Goal: Task Accomplishment & Management: Use online tool/utility

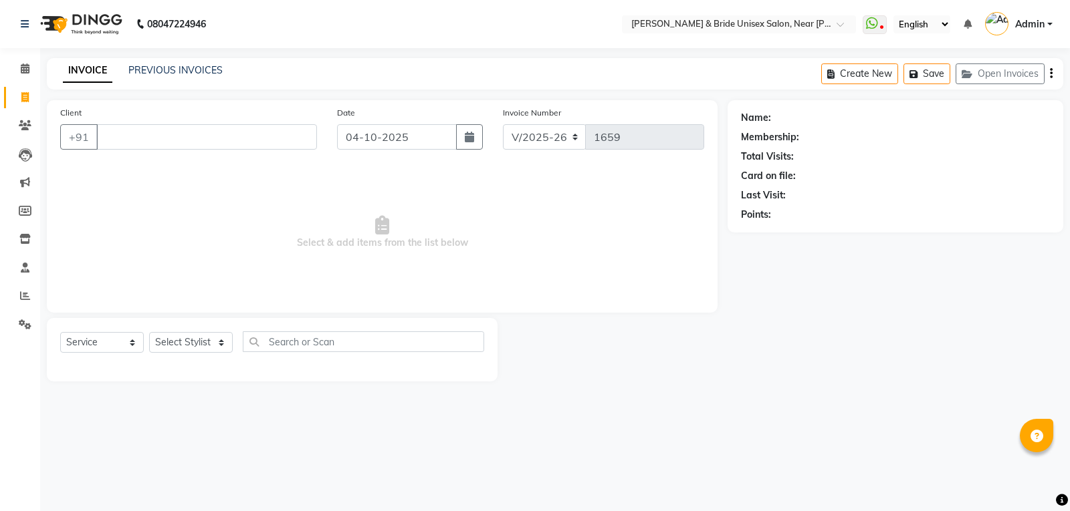
select select "4118"
select select "service"
click at [199, 144] on input "Client" at bounding box center [206, 136] width 221 height 25
type input "8433211299"
click at [276, 134] on span "Add Client" at bounding box center [282, 136] width 53 height 13
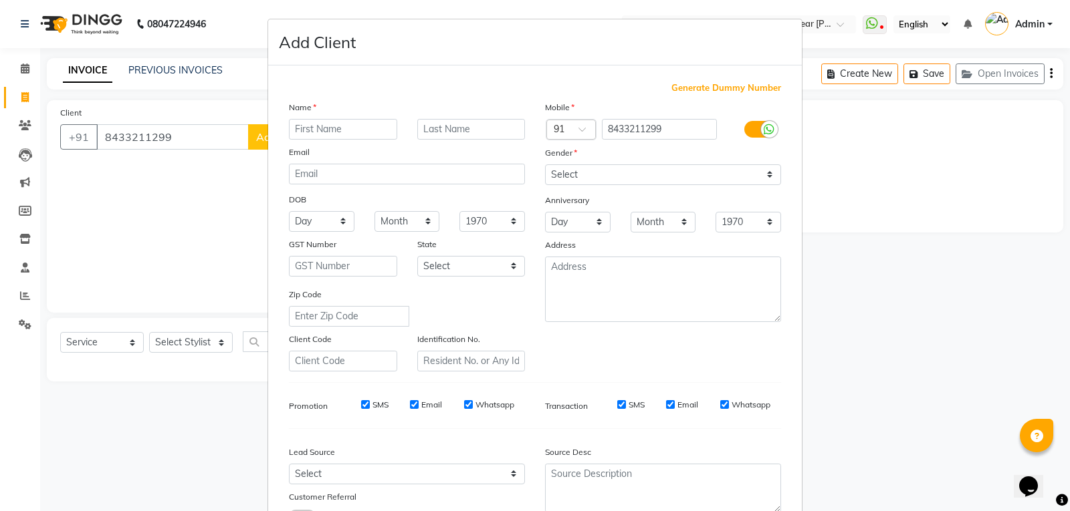
click at [334, 128] on input "text" at bounding box center [343, 129] width 108 height 21
type input "[PERSON_NAME]"
click at [578, 164] on select "Select [DEMOGRAPHIC_DATA] [DEMOGRAPHIC_DATA] Other Prefer Not To Say" at bounding box center [663, 174] width 236 height 21
click at [586, 169] on select "Select [DEMOGRAPHIC_DATA] [DEMOGRAPHIC_DATA] Other Prefer Not To Say" at bounding box center [663, 174] width 236 height 21
click at [586, 173] on select "Select [DEMOGRAPHIC_DATA] [DEMOGRAPHIC_DATA] Other Prefer Not To Say" at bounding box center [663, 174] width 236 height 21
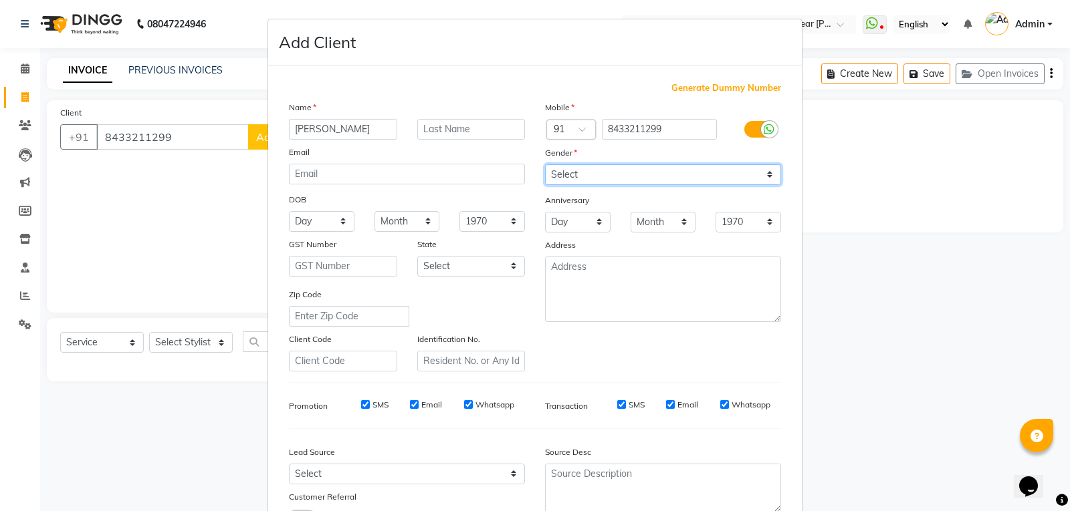
select select "[DEMOGRAPHIC_DATA]"
click at [545, 164] on select "Select [DEMOGRAPHIC_DATA] [DEMOGRAPHIC_DATA] Other Prefer Not To Say" at bounding box center [663, 174] width 236 height 21
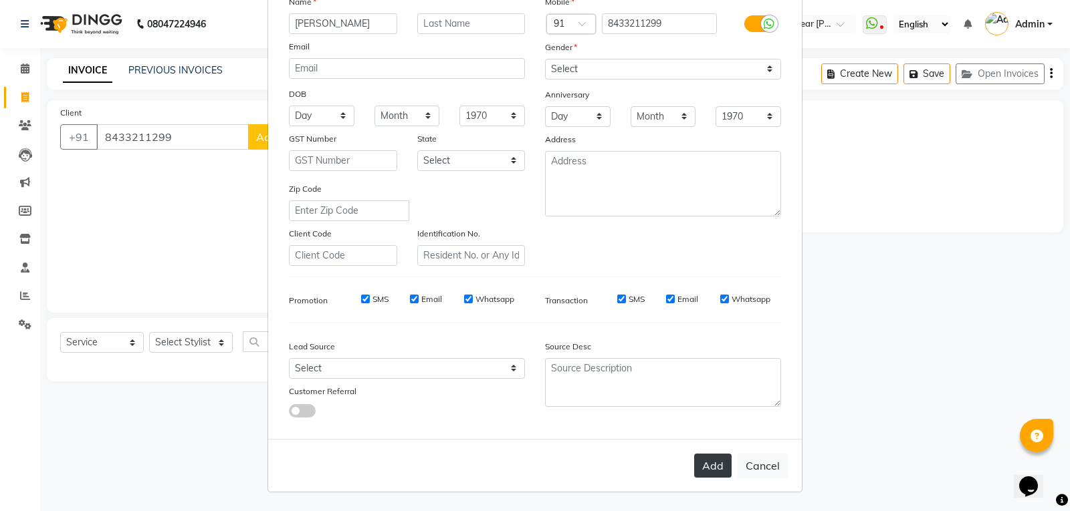
click at [720, 463] on button "Add" at bounding box center [712, 466] width 37 height 24
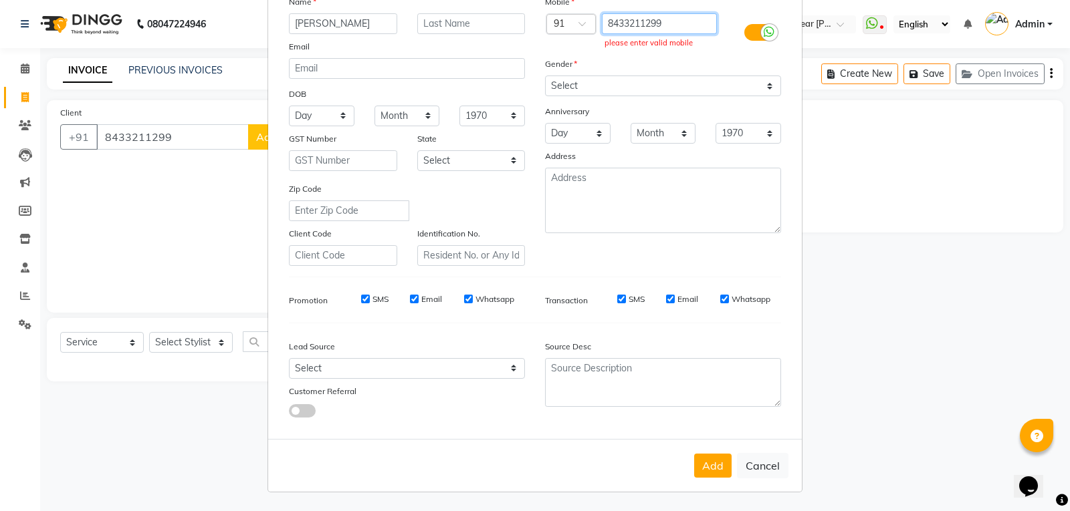
click at [685, 28] on input "8433211299" at bounding box center [660, 23] width 116 height 21
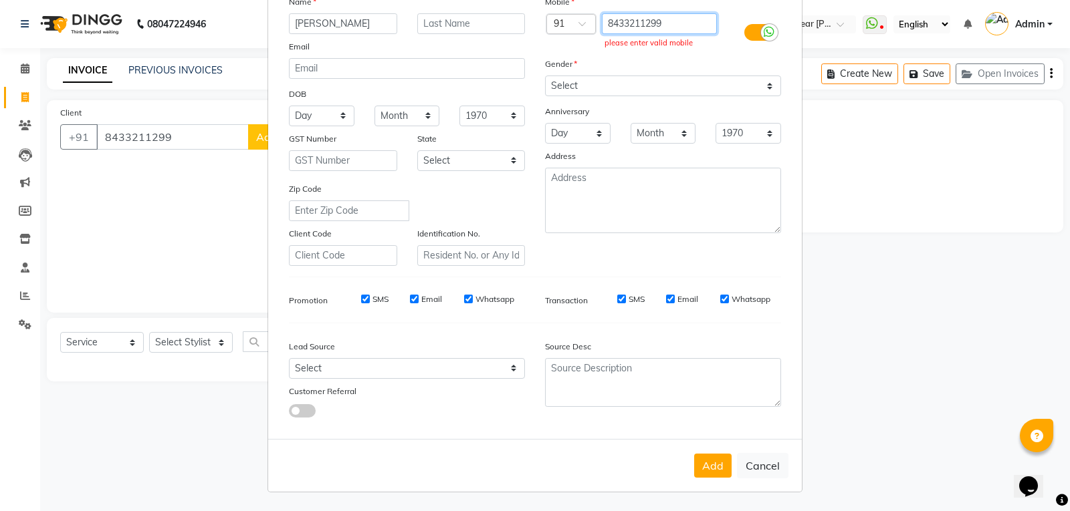
click at [685, 28] on input "8433211299" at bounding box center [660, 23] width 116 height 21
click at [685, 27] on input "8433211299" at bounding box center [660, 23] width 116 height 21
click at [716, 454] on button "Add" at bounding box center [712, 466] width 37 height 24
click at [716, 455] on button "Add" at bounding box center [712, 466] width 37 height 24
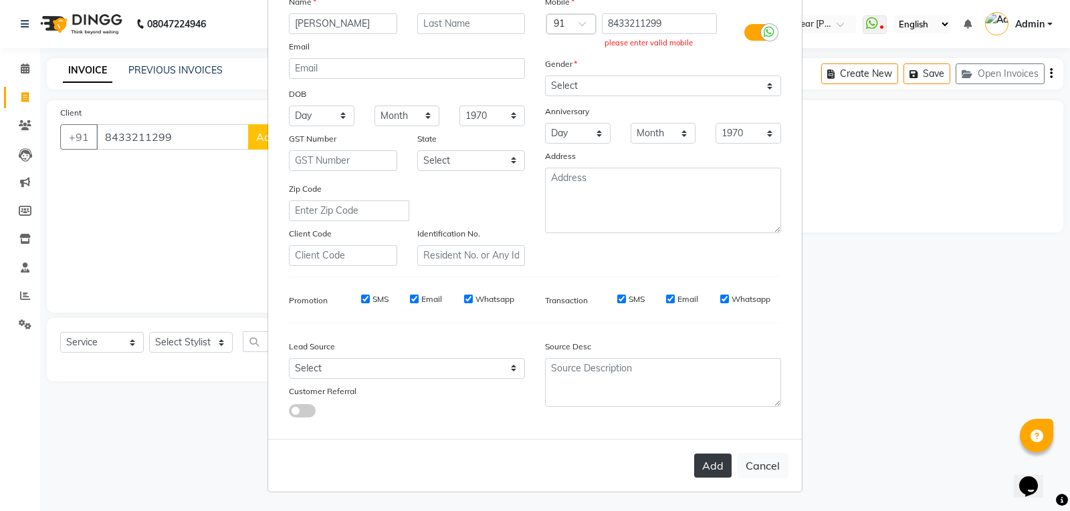
click at [716, 455] on button "Add" at bounding box center [712, 466] width 37 height 24
click at [618, 22] on input "8433211299" at bounding box center [660, 23] width 116 height 21
click at [685, 15] on input "8433211299" at bounding box center [660, 23] width 116 height 21
click at [640, 83] on select "Select [DEMOGRAPHIC_DATA] [DEMOGRAPHIC_DATA] Other Prefer Not To Say" at bounding box center [663, 86] width 236 height 21
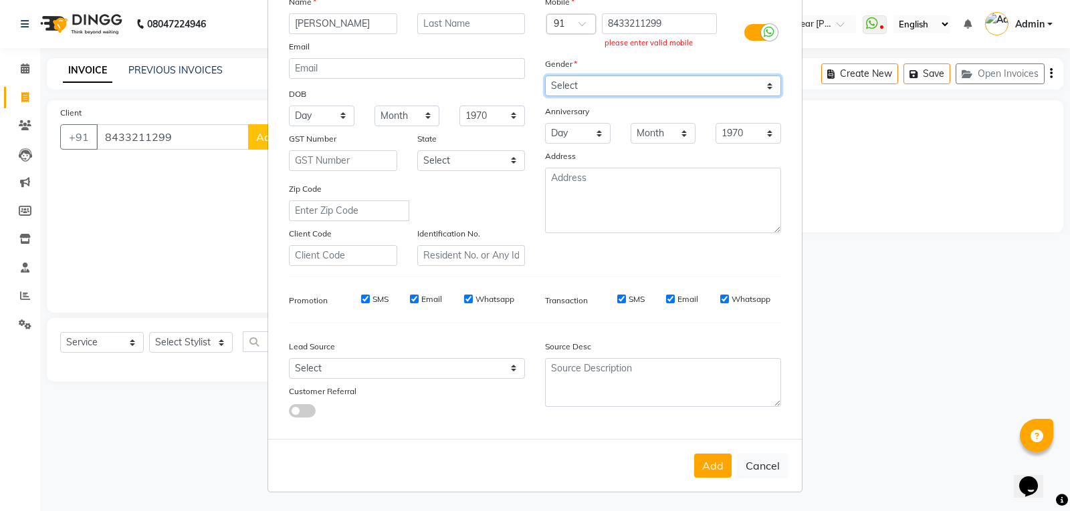
click at [545, 76] on select "Select [DEMOGRAPHIC_DATA] [DEMOGRAPHIC_DATA] Other Prefer Not To Say" at bounding box center [663, 86] width 236 height 21
click at [618, 88] on select "Select [DEMOGRAPHIC_DATA] [DEMOGRAPHIC_DATA] Other Prefer Not To Say" at bounding box center [663, 86] width 236 height 21
select select "[DEMOGRAPHIC_DATA]"
click at [545, 76] on select "Select [DEMOGRAPHIC_DATA] [DEMOGRAPHIC_DATA] Other Prefer Not To Say" at bounding box center [663, 86] width 236 height 21
click at [704, 450] on div "Add Cancel" at bounding box center [534, 465] width 533 height 53
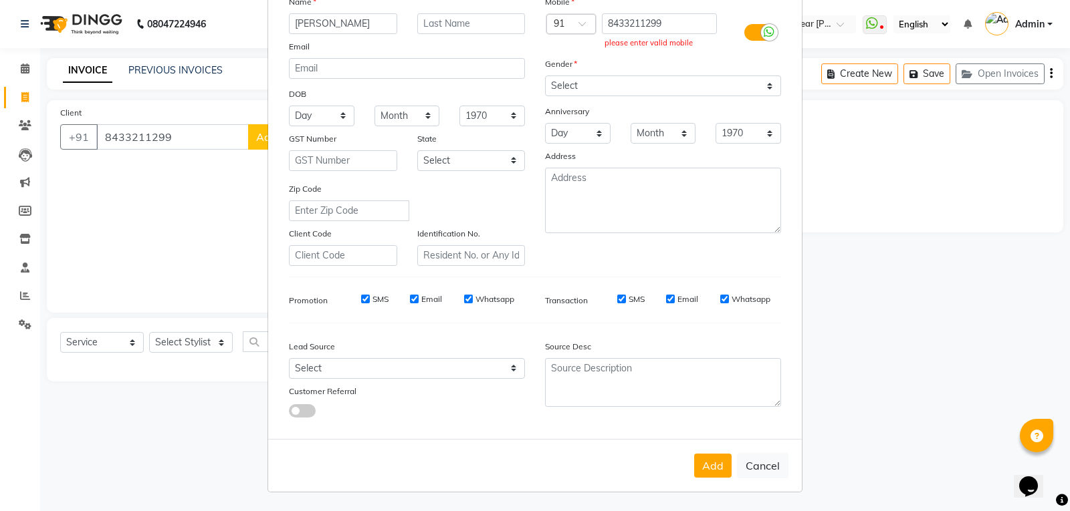
click at [703, 452] on div "Add Cancel" at bounding box center [534, 465] width 533 height 53
click at [653, 42] on div "please enter valid mobile" at bounding box center [659, 42] width 110 height 11
click at [763, 33] on icon at bounding box center [768, 32] width 11 height 12
click at [0, 0] on input "checkbox" at bounding box center [0, 0] width 0 height 0
click at [703, 470] on button "Add" at bounding box center [712, 466] width 37 height 24
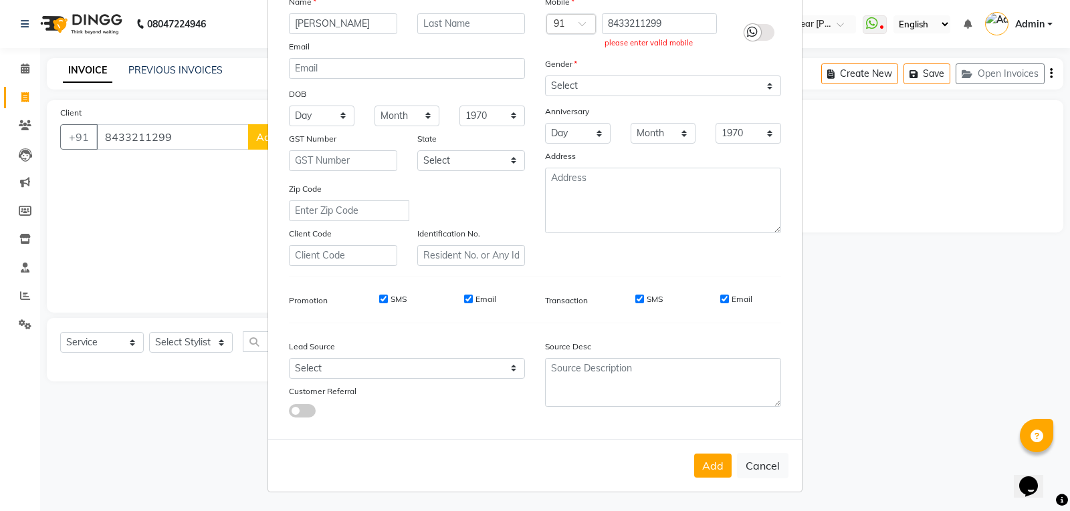
click at [759, 27] on label at bounding box center [759, 32] width 30 height 17
click at [0, 0] on input "checkbox" at bounding box center [0, 0] width 0 height 0
click at [707, 461] on button "Add" at bounding box center [712, 466] width 37 height 24
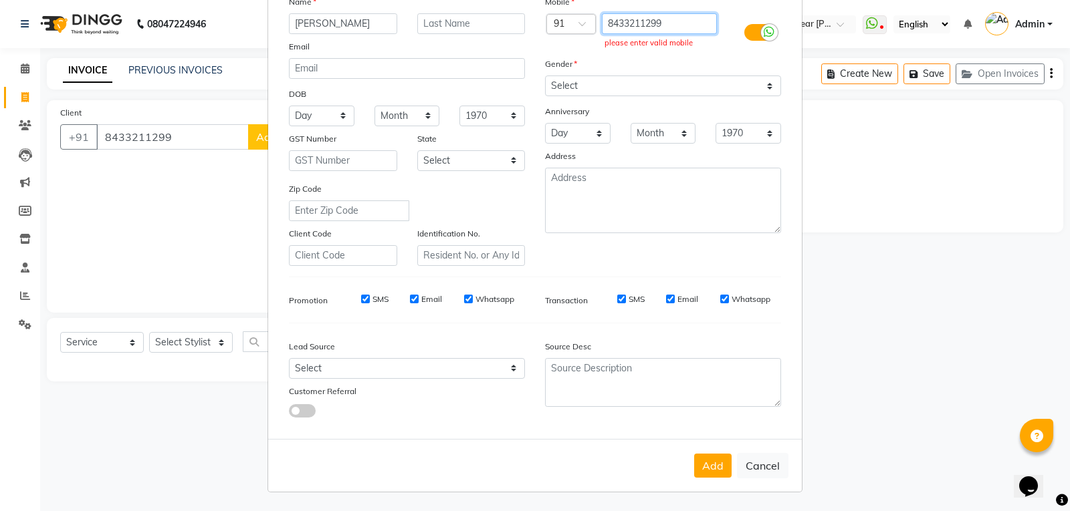
click at [694, 18] on input "8433211299" at bounding box center [660, 23] width 116 height 21
type input "8"
click at [768, 475] on button "Cancel" at bounding box center [762, 465] width 51 height 25
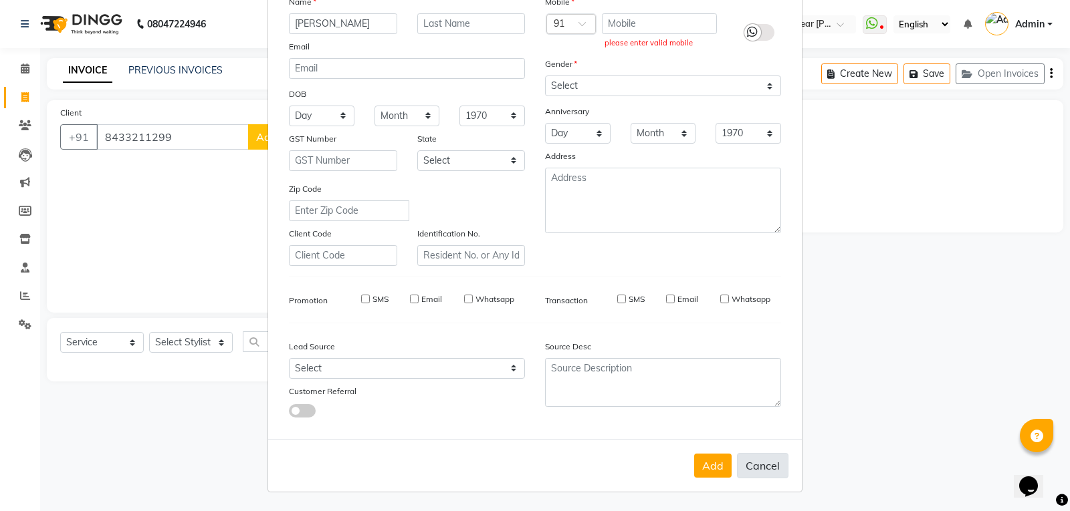
select select
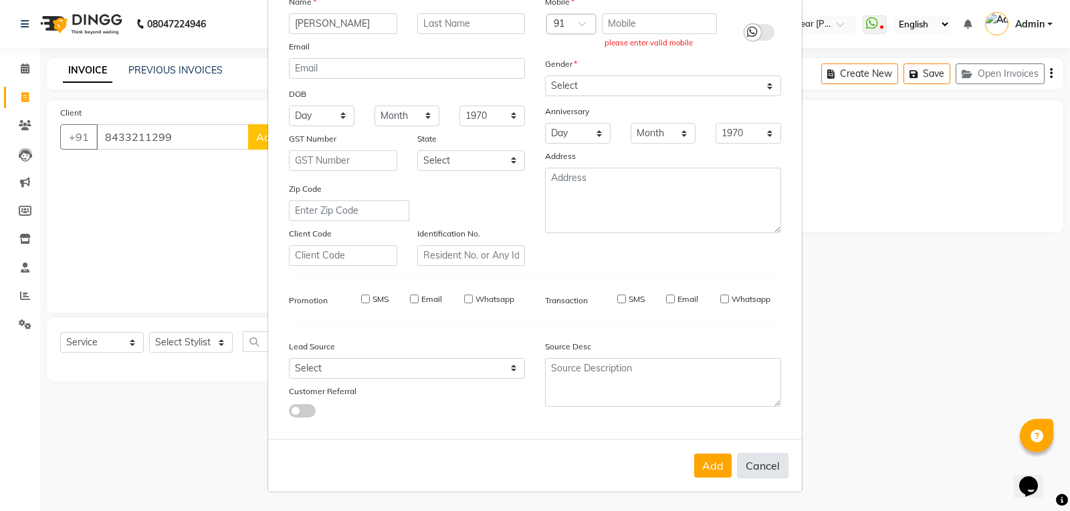
select select
checkbox input "false"
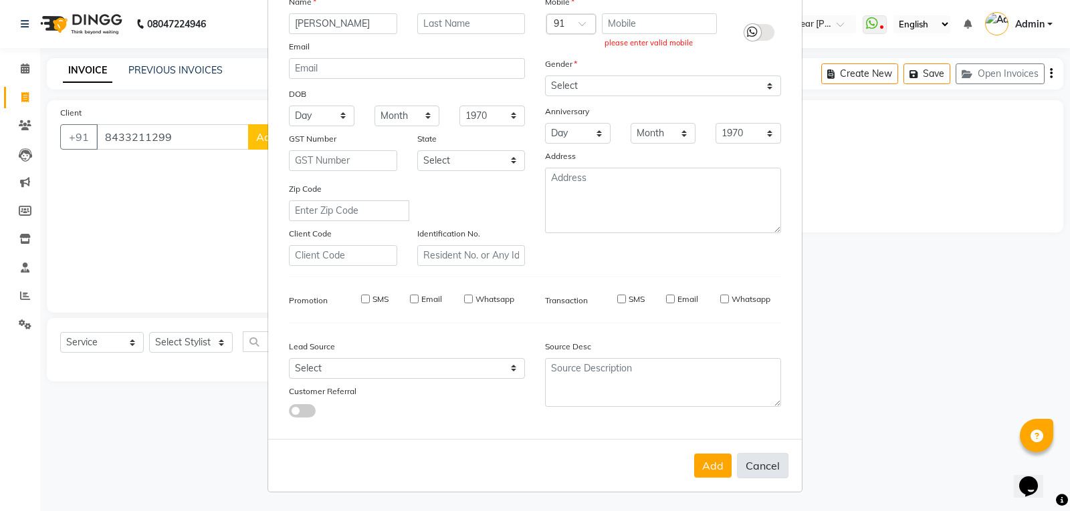
checkbox input "false"
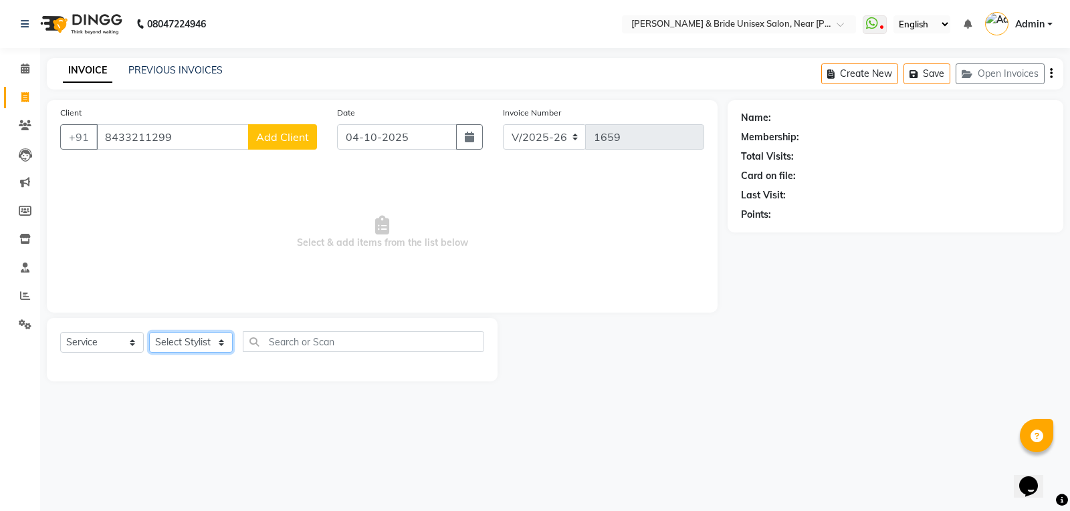
click at [200, 336] on select "Select Stylist chiku Front Desk guriya [PERSON_NAME][DATE] sunny [PERSON_NAME]" at bounding box center [191, 342] width 84 height 21
select select "85469"
click at [149, 332] on select "Select Stylist chiku Front Desk guriya [PERSON_NAME][DATE] sunny [PERSON_NAME]" at bounding box center [191, 342] width 84 height 21
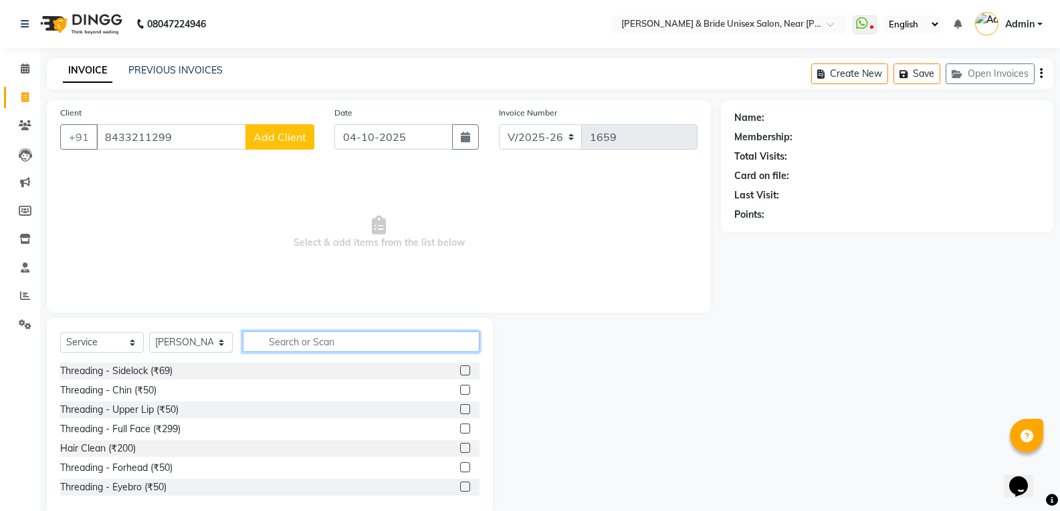
click at [368, 340] on input "text" at bounding box center [361, 342] width 237 height 21
type input "100"
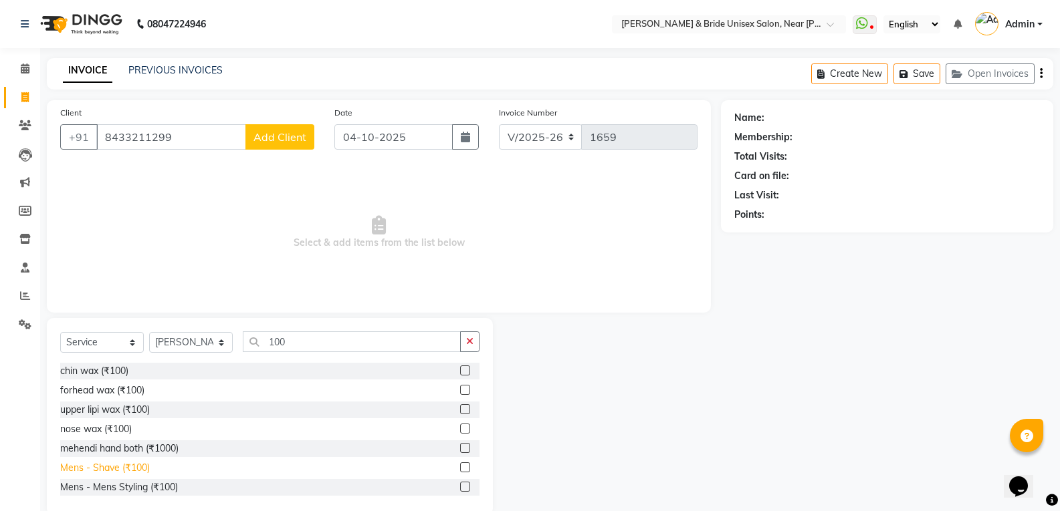
click at [125, 467] on div "Mens - Shave (₹100)" at bounding box center [105, 468] width 90 height 14
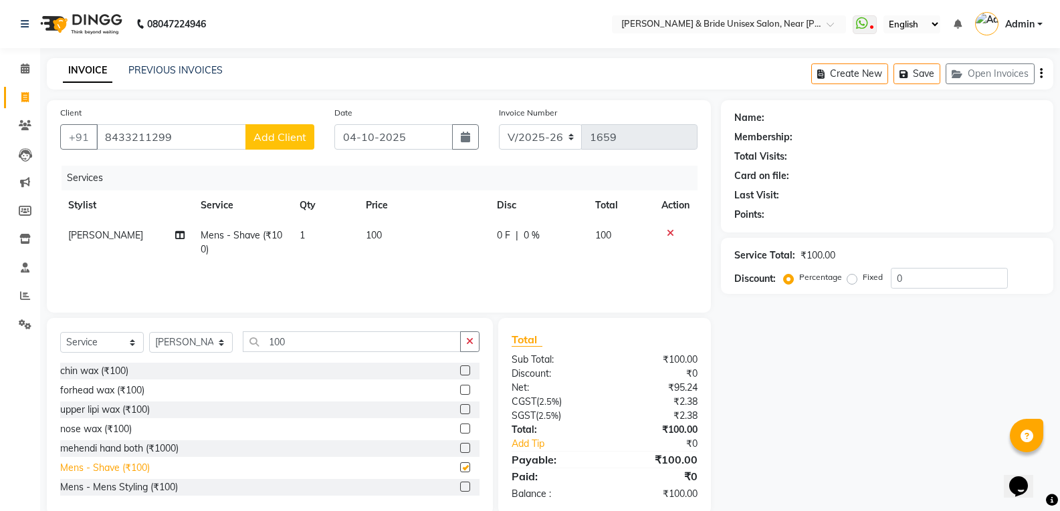
checkbox input "false"
click at [302, 148] on button "Add Client" at bounding box center [279, 136] width 69 height 25
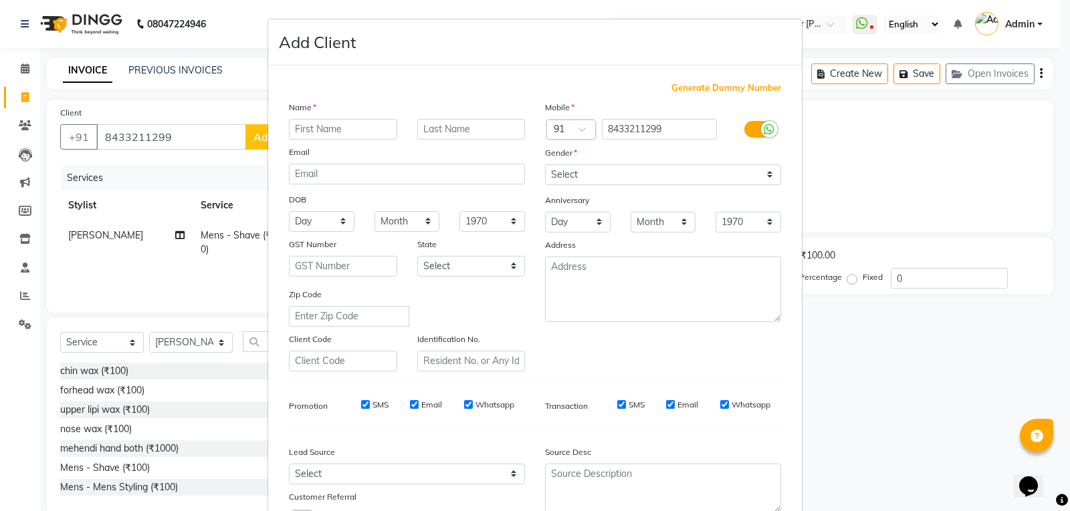
click at [389, 132] on input "text" at bounding box center [343, 129] width 108 height 21
type input "[PERSON_NAME]"
click at [628, 172] on select "Select [DEMOGRAPHIC_DATA] [DEMOGRAPHIC_DATA] Other Prefer Not To Say" at bounding box center [663, 174] width 236 height 21
select select "[DEMOGRAPHIC_DATA]"
click at [545, 164] on select "Select [DEMOGRAPHIC_DATA] [DEMOGRAPHIC_DATA] Other Prefer Not To Say" at bounding box center [663, 174] width 236 height 21
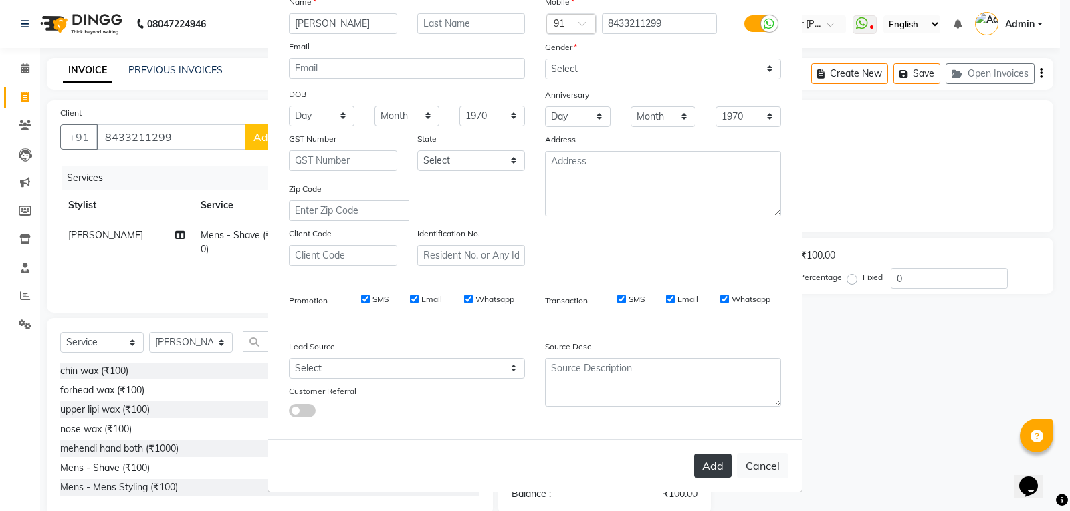
click at [711, 463] on button "Add" at bounding box center [712, 466] width 37 height 24
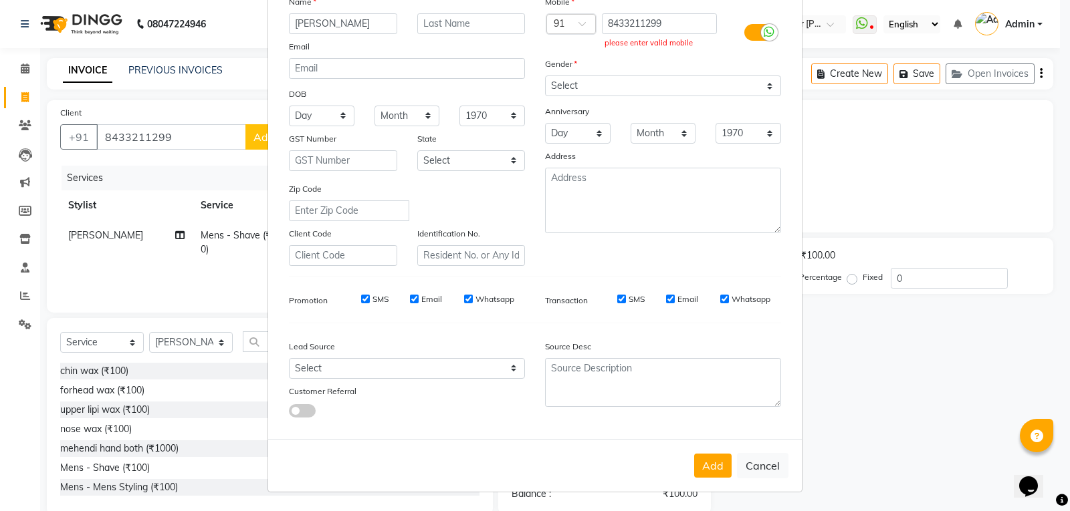
click at [651, 48] on div "please enter valid mobile" at bounding box center [659, 42] width 110 height 11
click at [657, 47] on div "please enter valid mobile" at bounding box center [659, 42] width 110 height 11
click at [660, 46] on div "please enter valid mobile" at bounding box center [659, 42] width 110 height 11
click at [662, 45] on div "please enter valid mobile" at bounding box center [659, 42] width 110 height 11
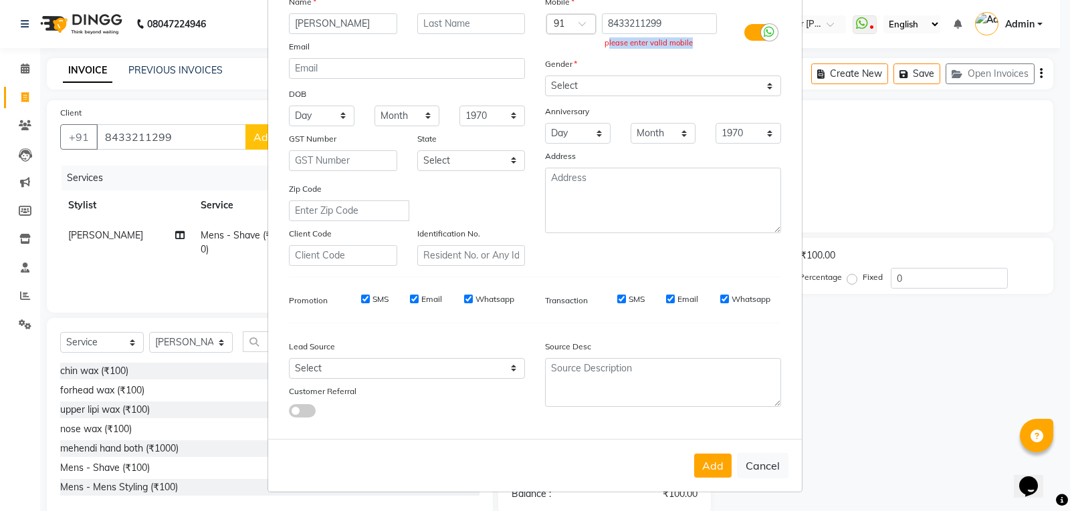
click at [662, 45] on div "please enter valid mobile" at bounding box center [659, 42] width 110 height 11
drag, startPoint x: 590, startPoint y: 455, endPoint x: 659, endPoint y: 458, distance: 69.6
click at [609, 458] on form "Add Client Generate Dummy Number Name malik Email DOB Day 01 02 03 04 05 06 07 …" at bounding box center [534, 203] width 533 height 578
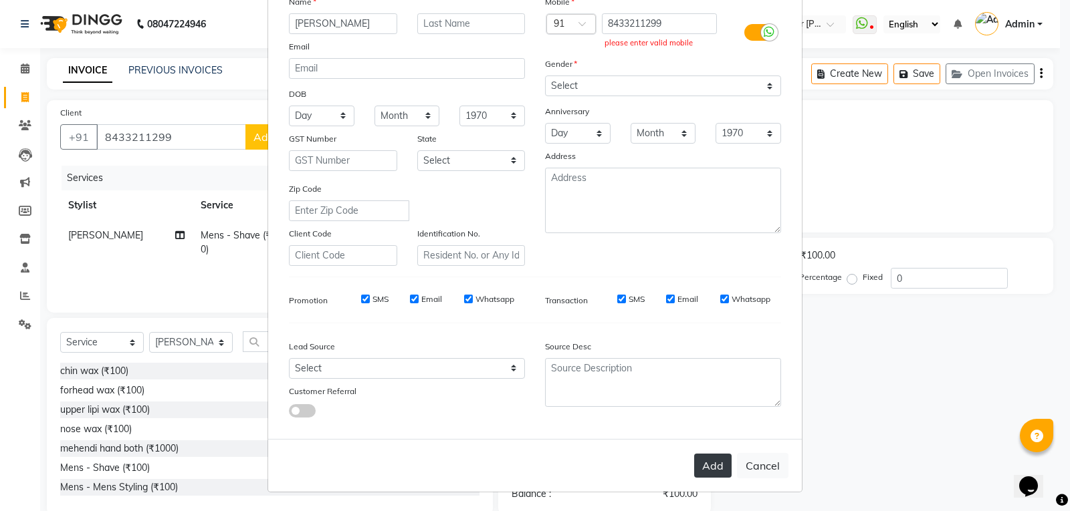
click at [696, 459] on button "Add" at bounding box center [712, 466] width 37 height 24
click at [700, 459] on button "Add" at bounding box center [712, 466] width 37 height 24
click at [700, 461] on button "Add" at bounding box center [712, 466] width 37 height 24
click at [701, 457] on button "Add" at bounding box center [712, 466] width 37 height 24
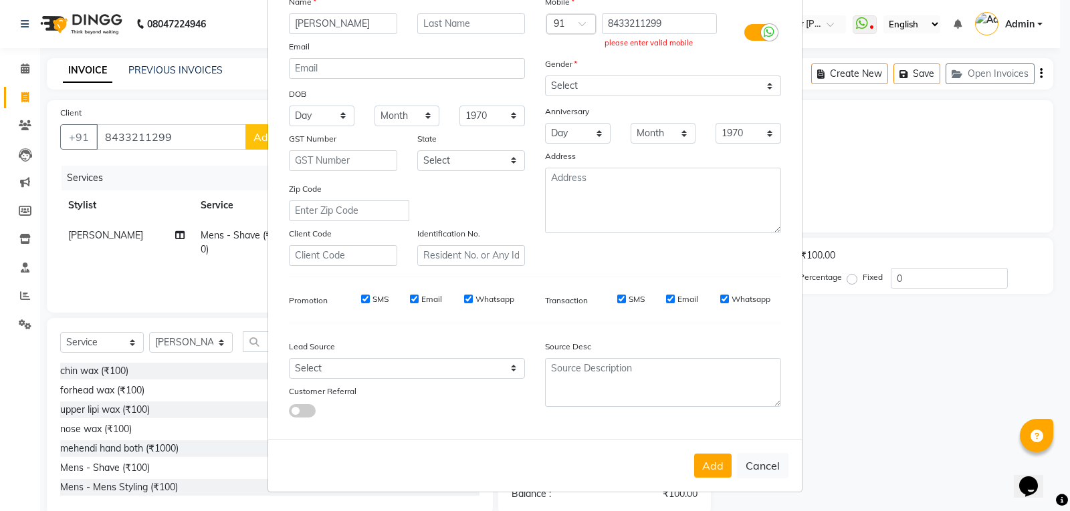
drag, startPoint x: 701, startPoint y: 457, endPoint x: 807, endPoint y: 455, distance: 105.6
click at [703, 457] on button "Add" at bounding box center [712, 466] width 37 height 24
click at [892, 430] on ngb-modal-window "Add Client Generate Dummy Number Name malik Email DOB Day 01 02 03 04 05 06 07 …" at bounding box center [535, 255] width 1070 height 511
click at [766, 467] on button "Cancel" at bounding box center [762, 465] width 51 height 25
select select
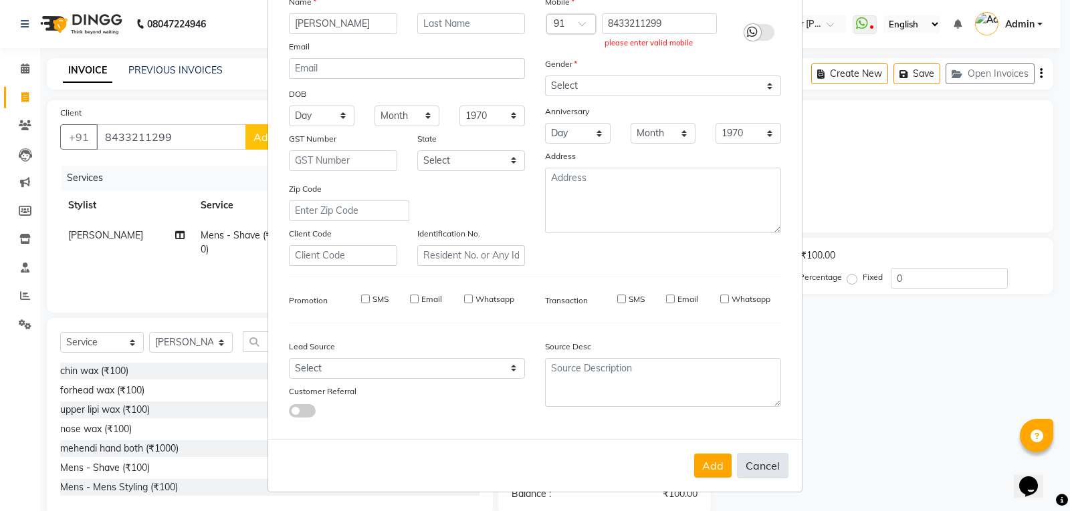
select select
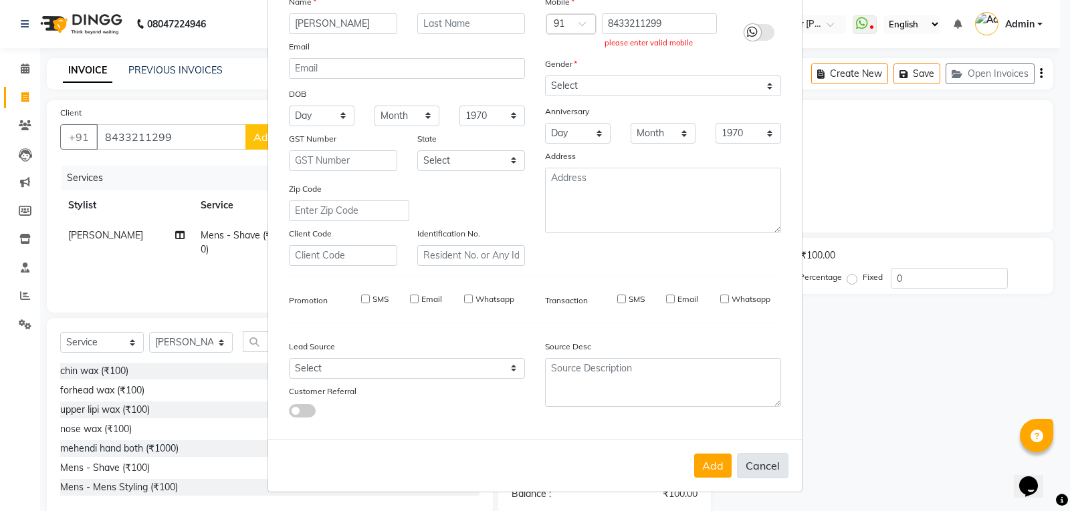
select select
checkbox input "false"
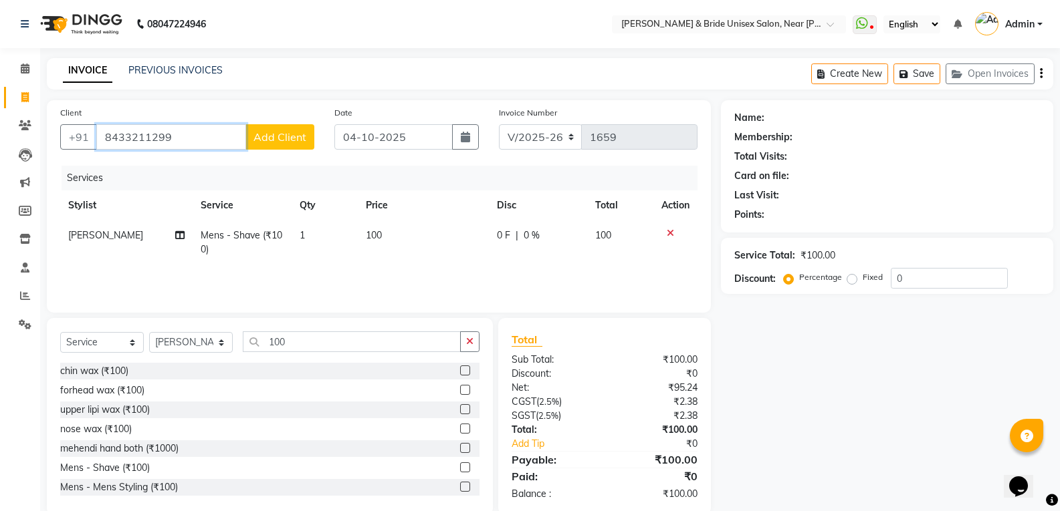
click at [229, 140] on input "8433211299" at bounding box center [171, 136] width 150 height 25
type input "8"
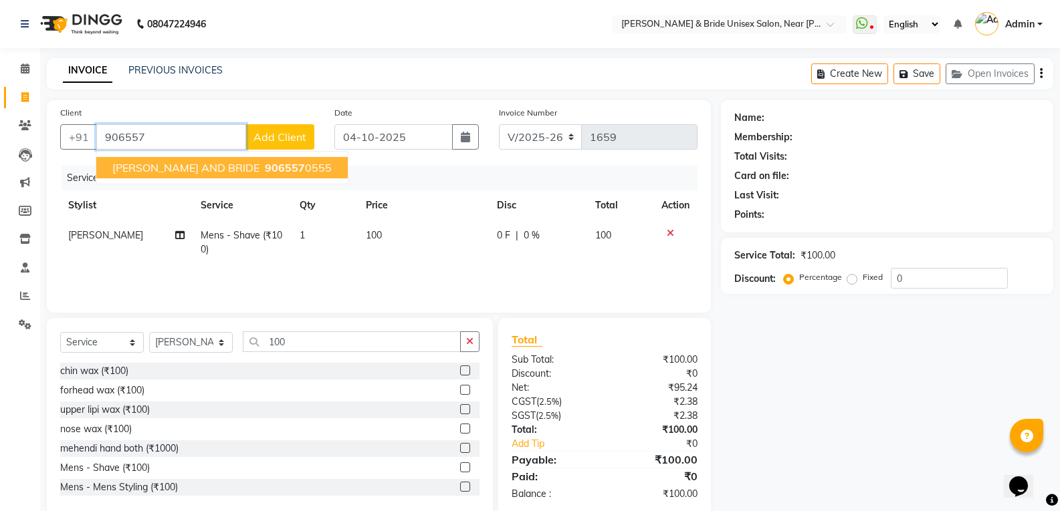
click at [265, 162] on span "906557" at bounding box center [285, 167] width 40 height 13
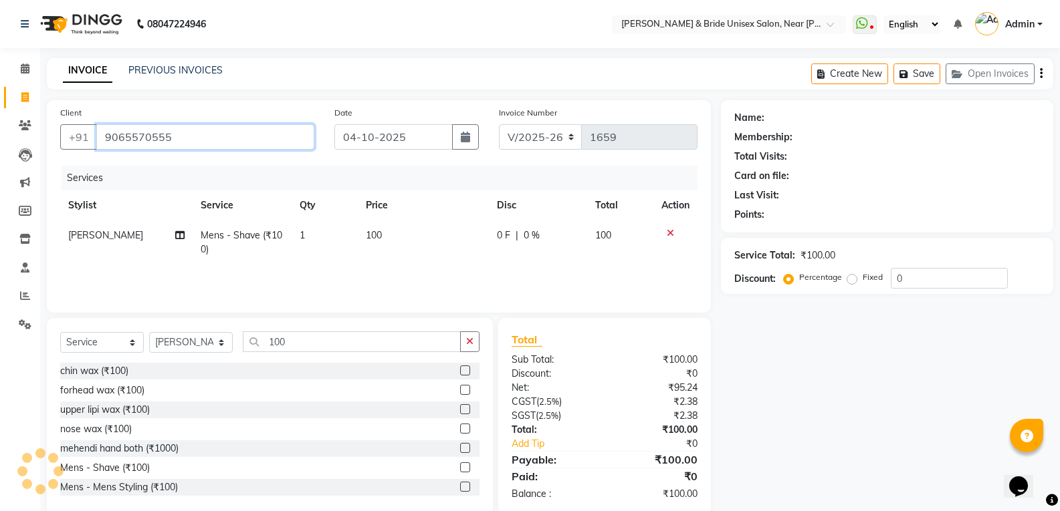
type input "9065570555"
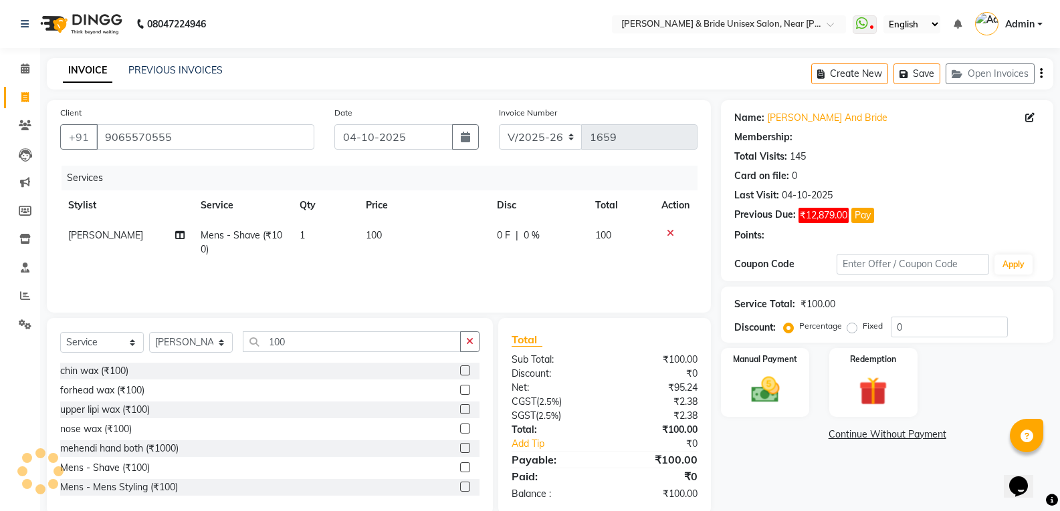
select select "1: Object"
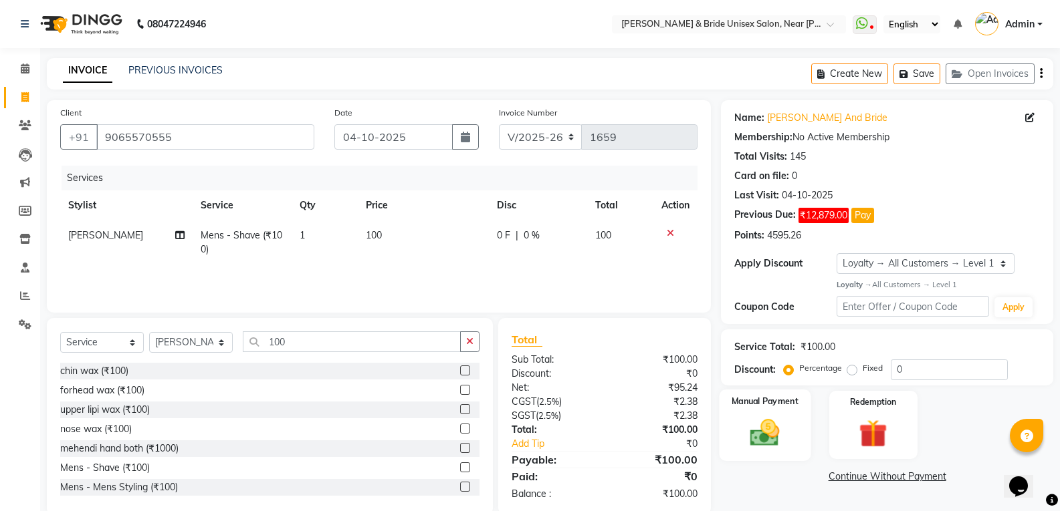
click at [769, 431] on img at bounding box center [764, 433] width 47 height 34
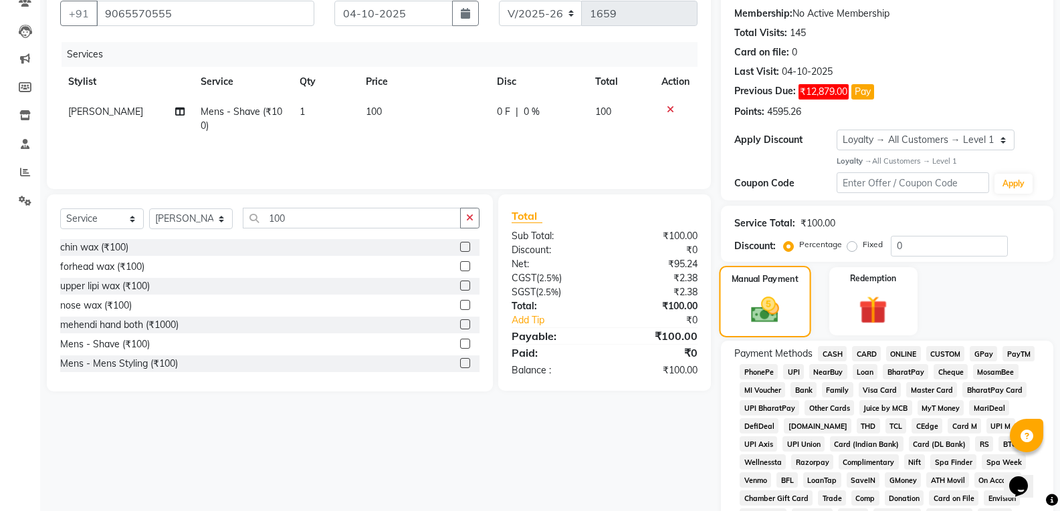
scroll to position [134, 0]
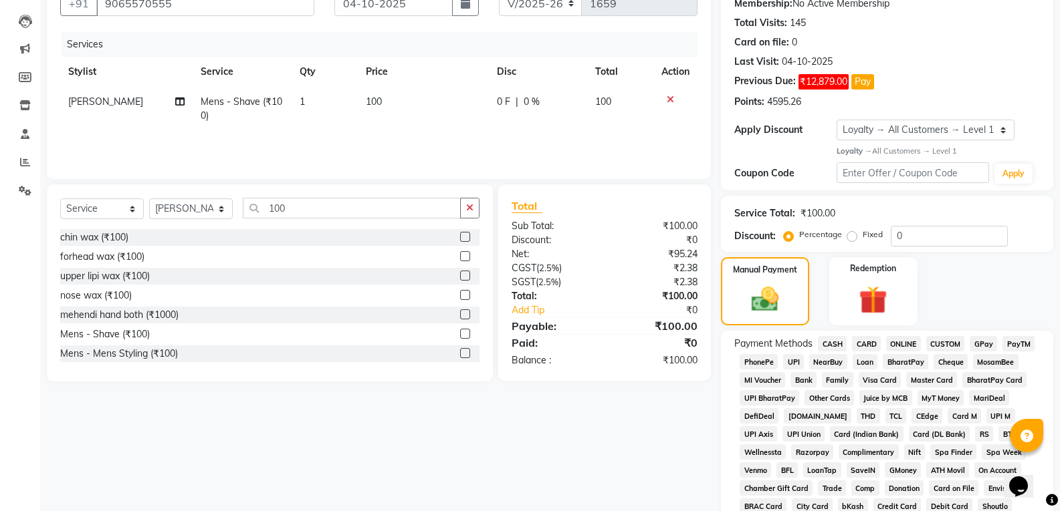
click at [902, 346] on span "ONLINE" at bounding box center [903, 343] width 35 height 15
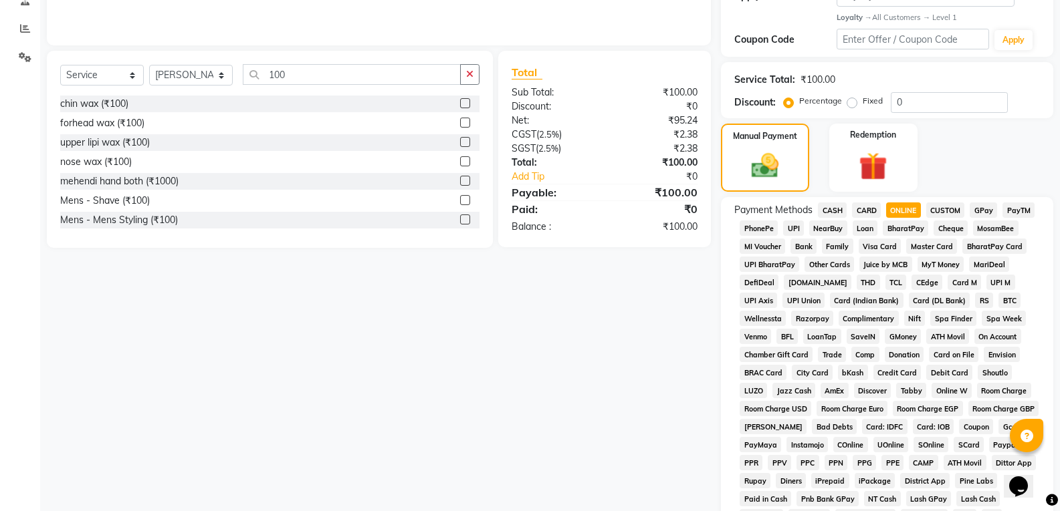
click at [903, 355] on div "Payment Methods CASH CARD ONLINE CUSTOM GPay PayTM PhonePe UPI NearBuy Loan Bha…" at bounding box center [886, 383] width 305 height 361
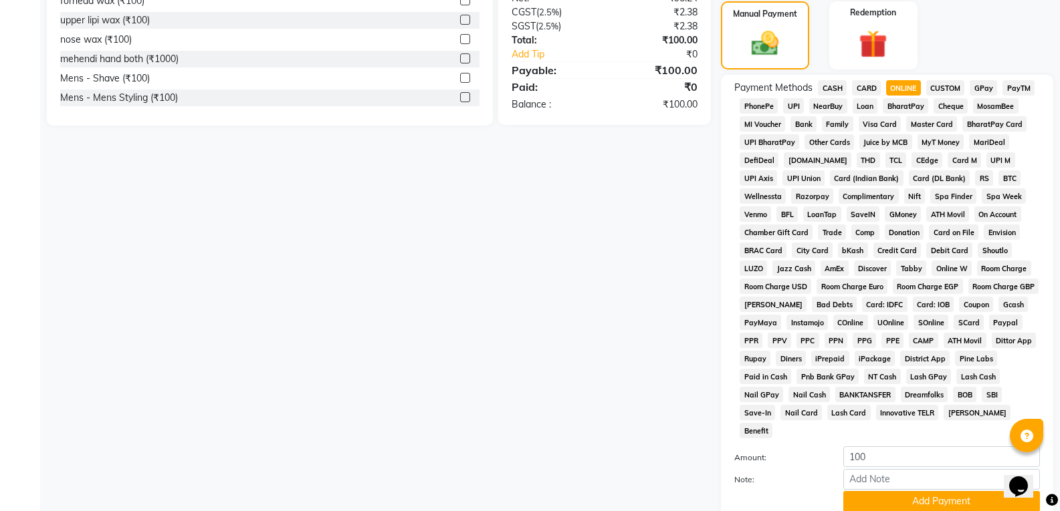
scroll to position [401, 0]
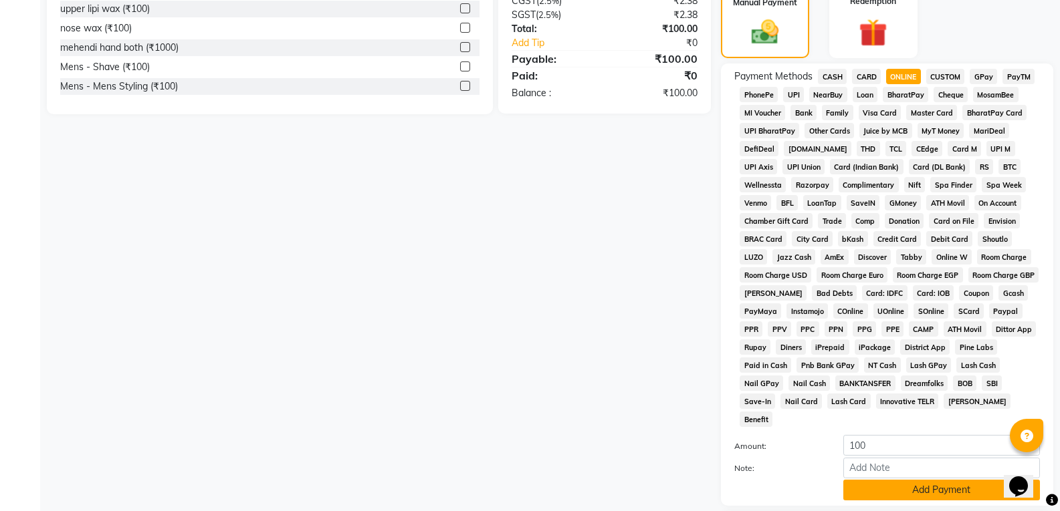
click at [900, 480] on button "Add Payment" at bounding box center [941, 490] width 197 height 21
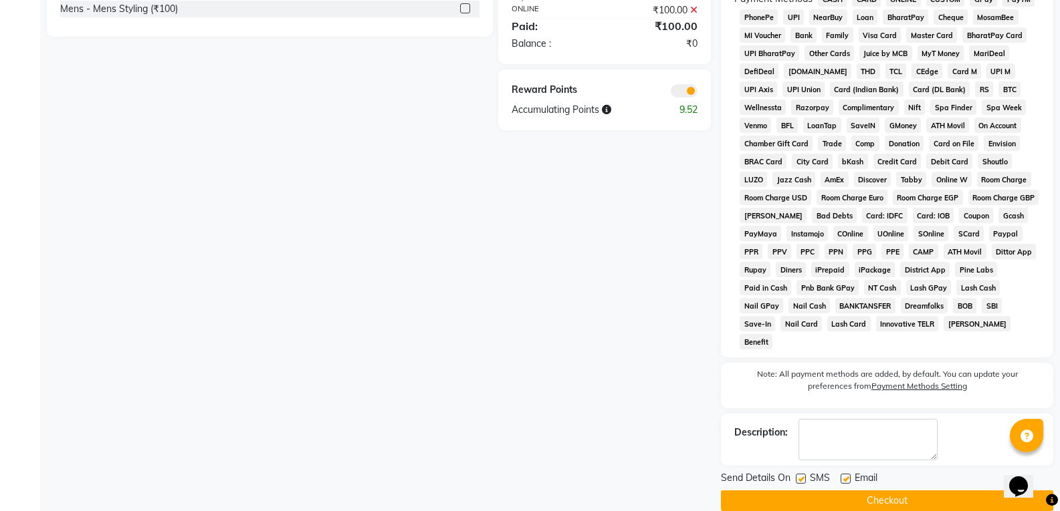
scroll to position [481, 0]
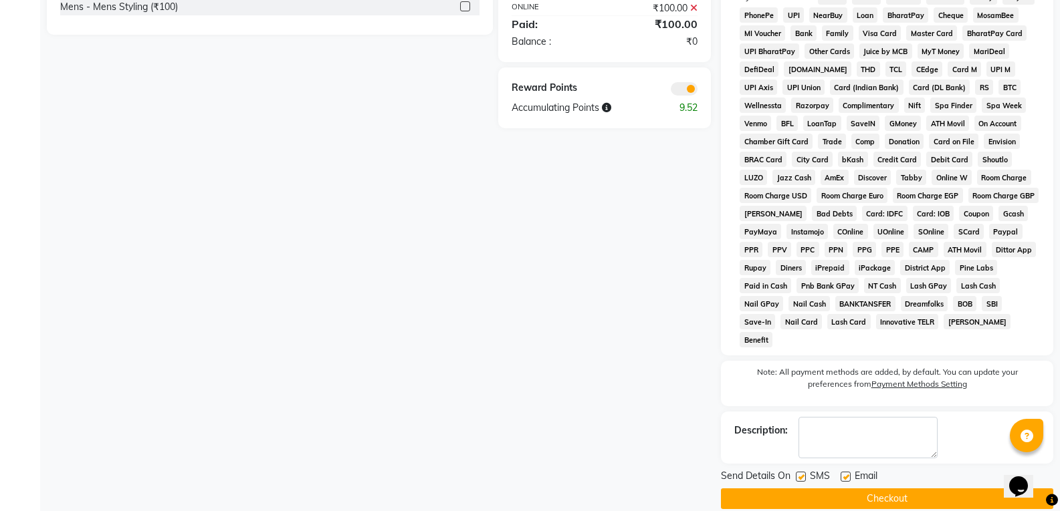
click at [903, 489] on button "Checkout" at bounding box center [887, 499] width 332 height 21
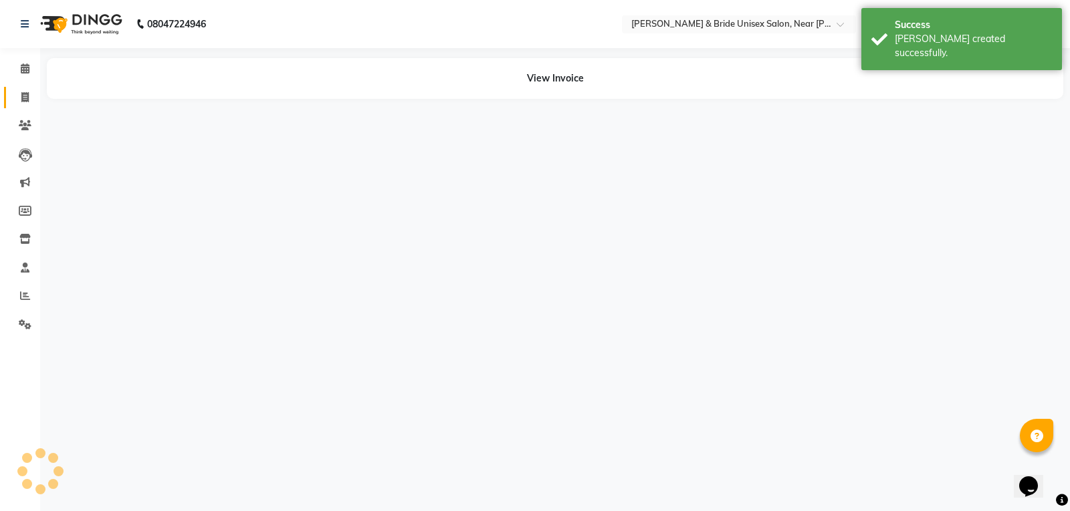
click at [24, 97] on icon at bounding box center [24, 97] width 7 height 10
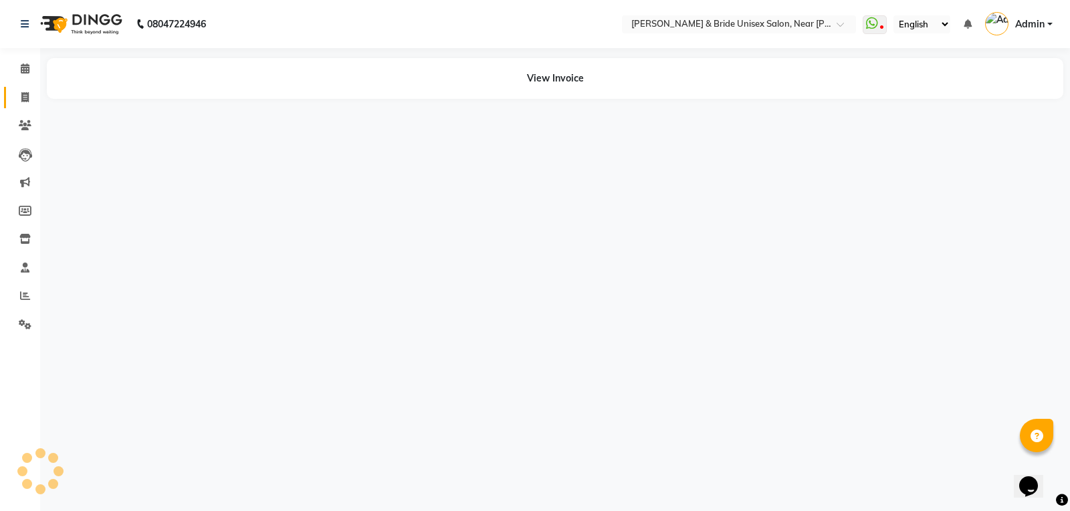
select select "service"
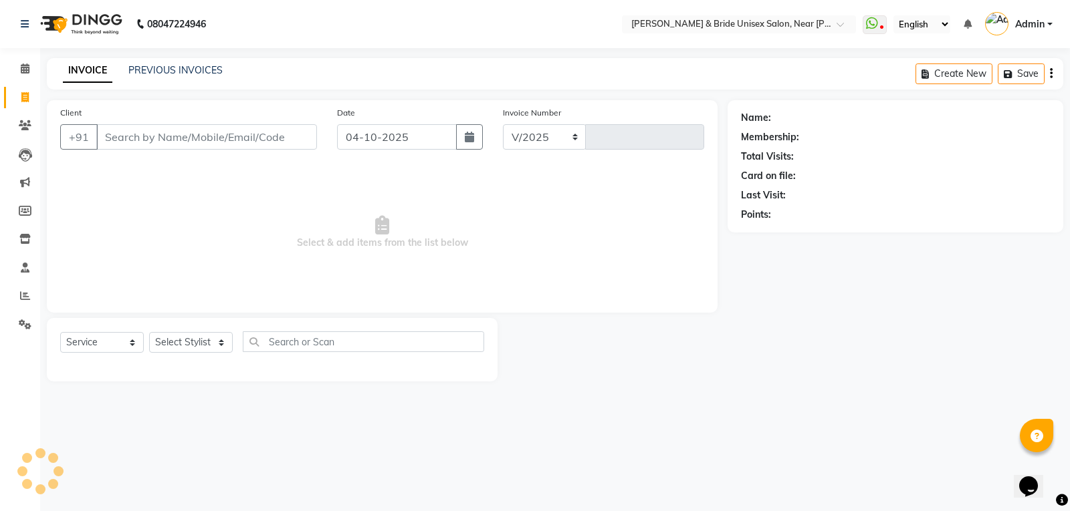
select select "4118"
type input "1660"
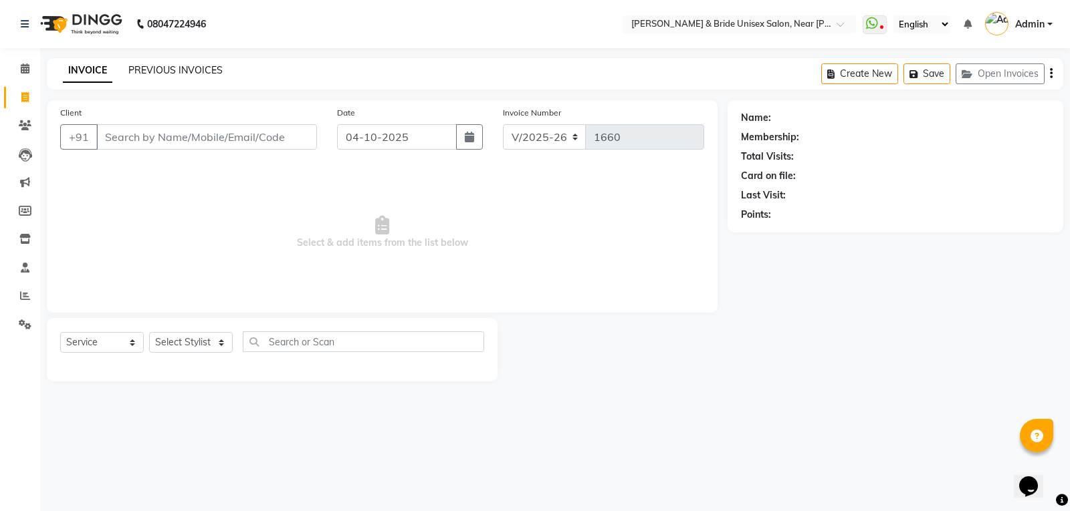
click at [184, 66] on link "PREVIOUS INVOICES" at bounding box center [175, 70] width 94 height 12
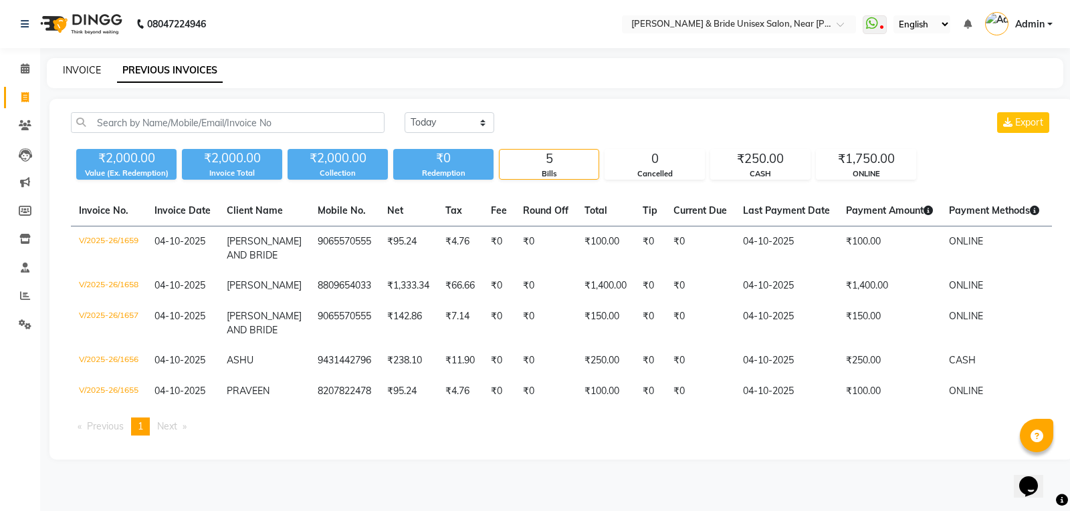
click at [96, 71] on link "INVOICE" at bounding box center [82, 70] width 38 height 12
select select "service"
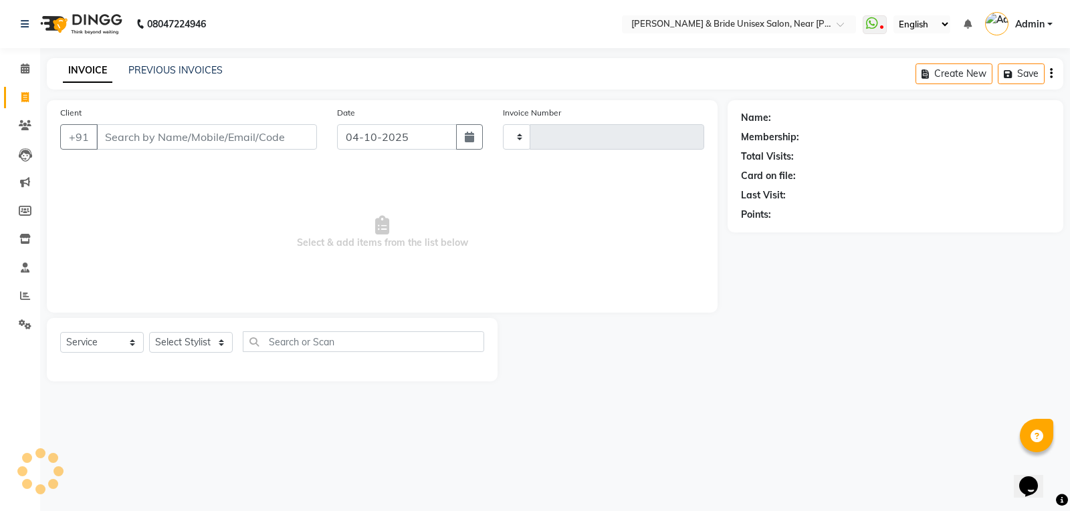
type input "1660"
select select "4118"
